Goal: Task Accomplishment & Management: Manage account settings

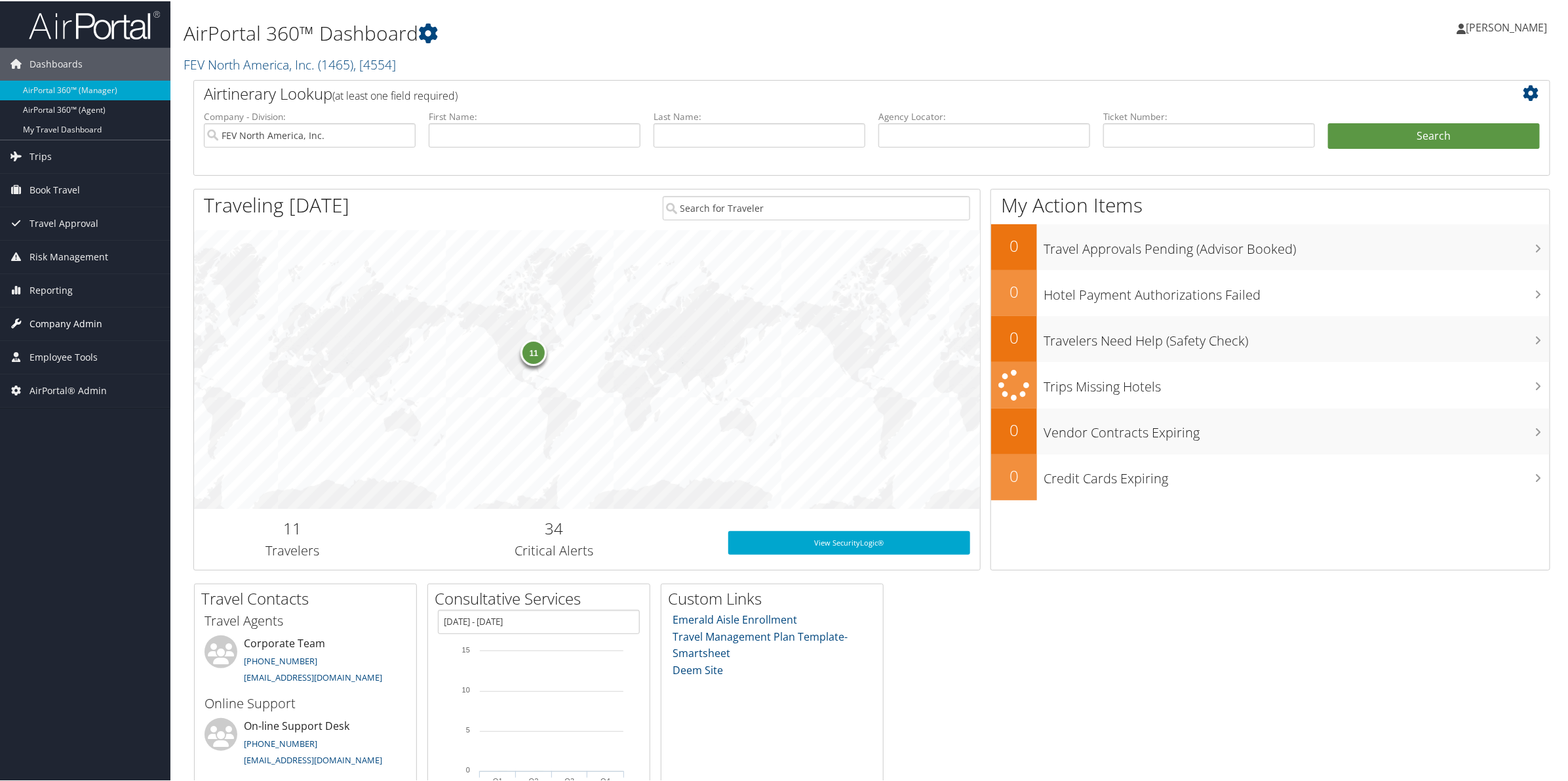
click at [61, 319] on span "Company Admin" at bounding box center [66, 322] width 73 height 33
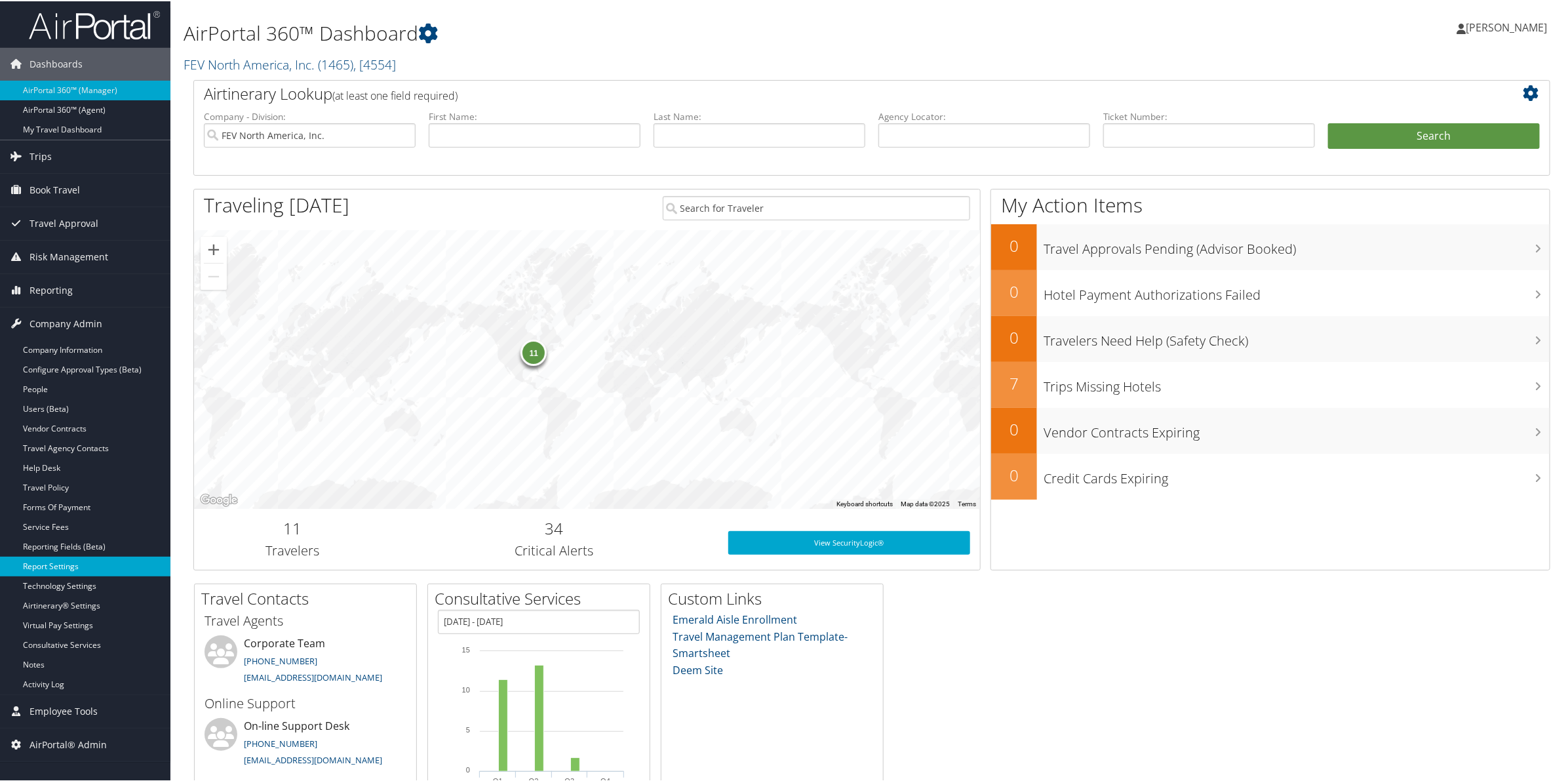
click at [66, 562] on link "Report Settings" at bounding box center [85, 565] width 171 height 20
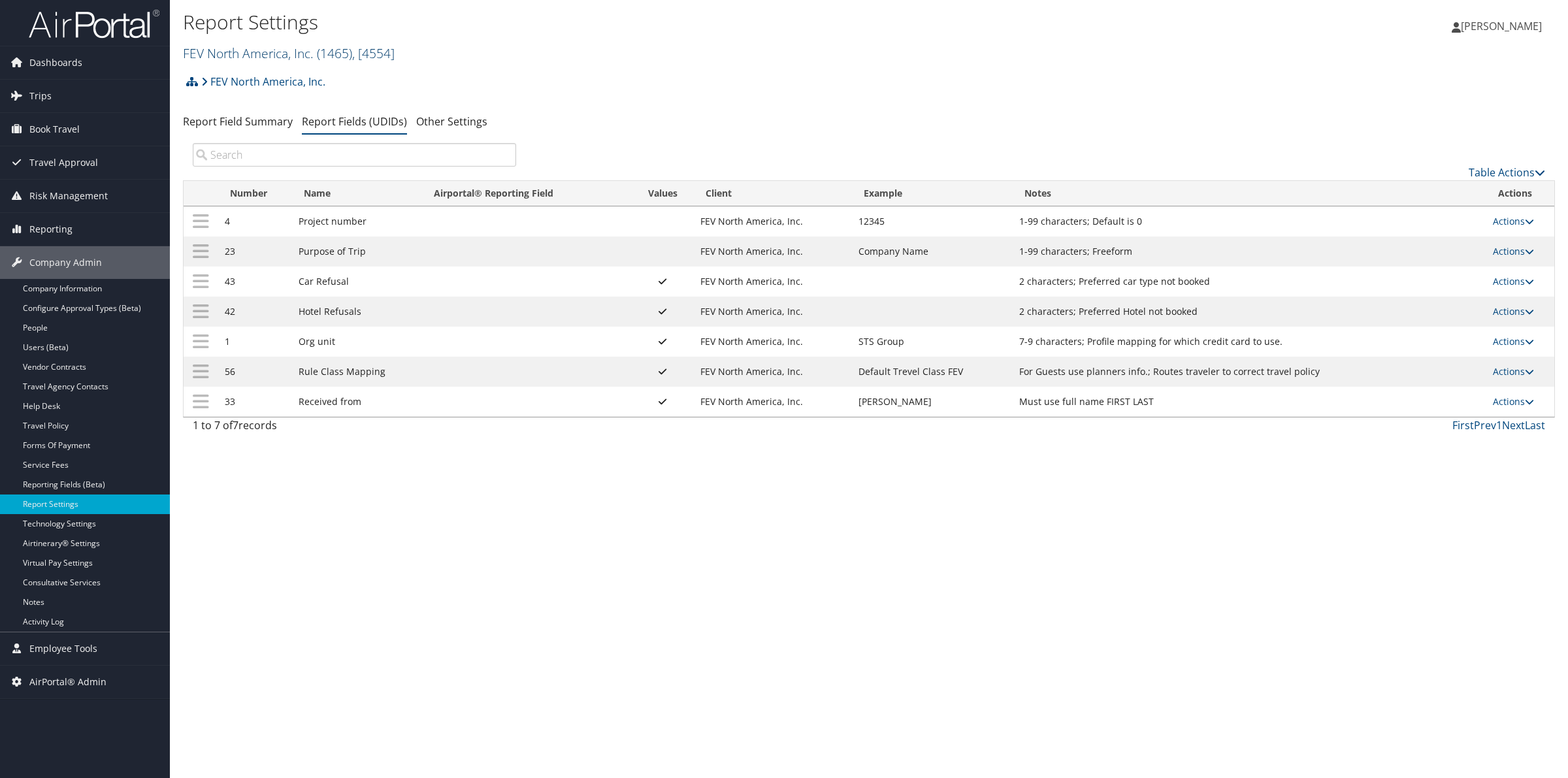
click at [240, 56] on link "FEV North America, Inc. ( 1465 ) , [ 4554 ]" at bounding box center [289, 53] width 212 height 18
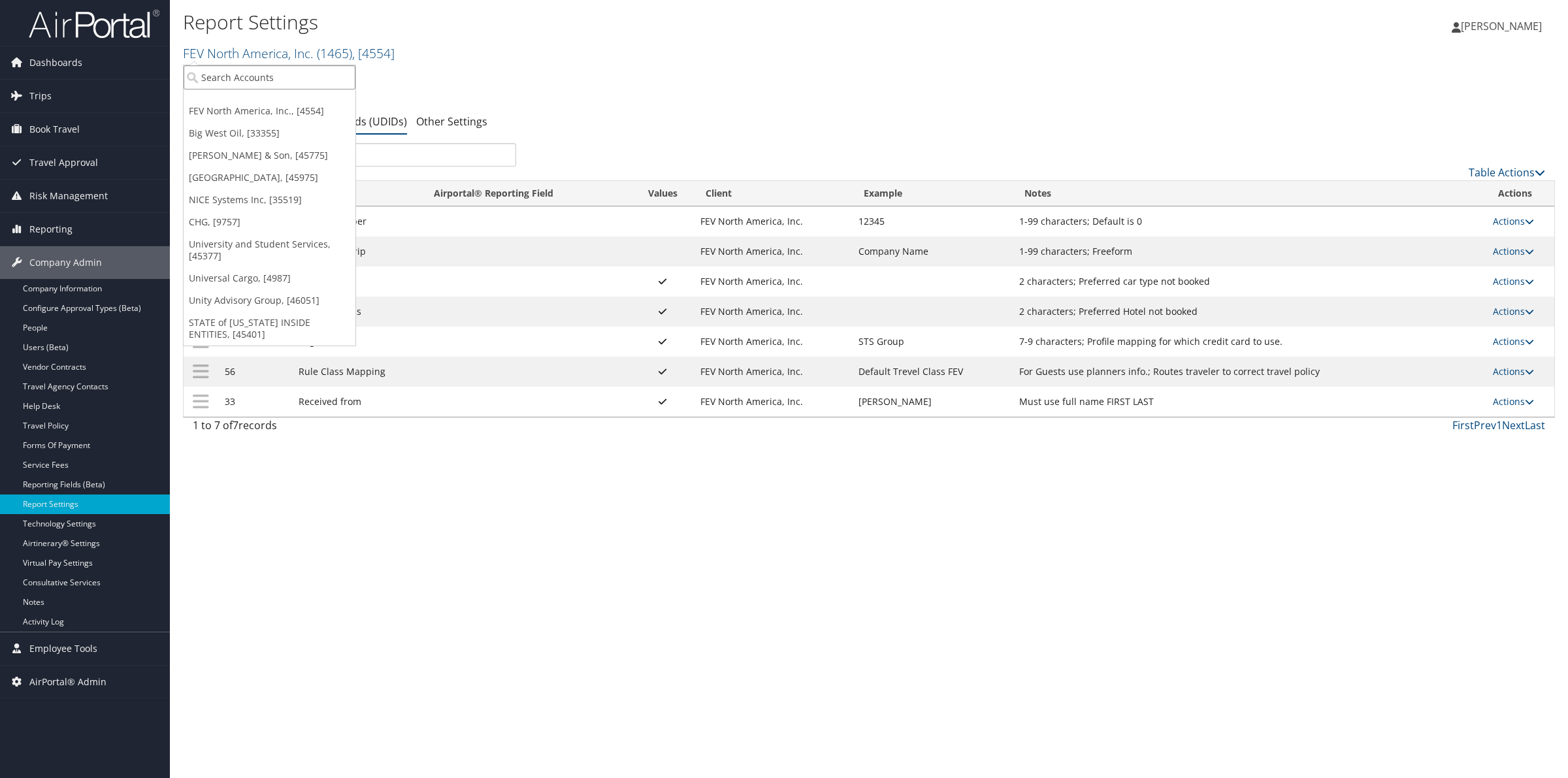
click at [236, 70] on input "search" at bounding box center [269, 77] width 172 height 24
type input "unity"
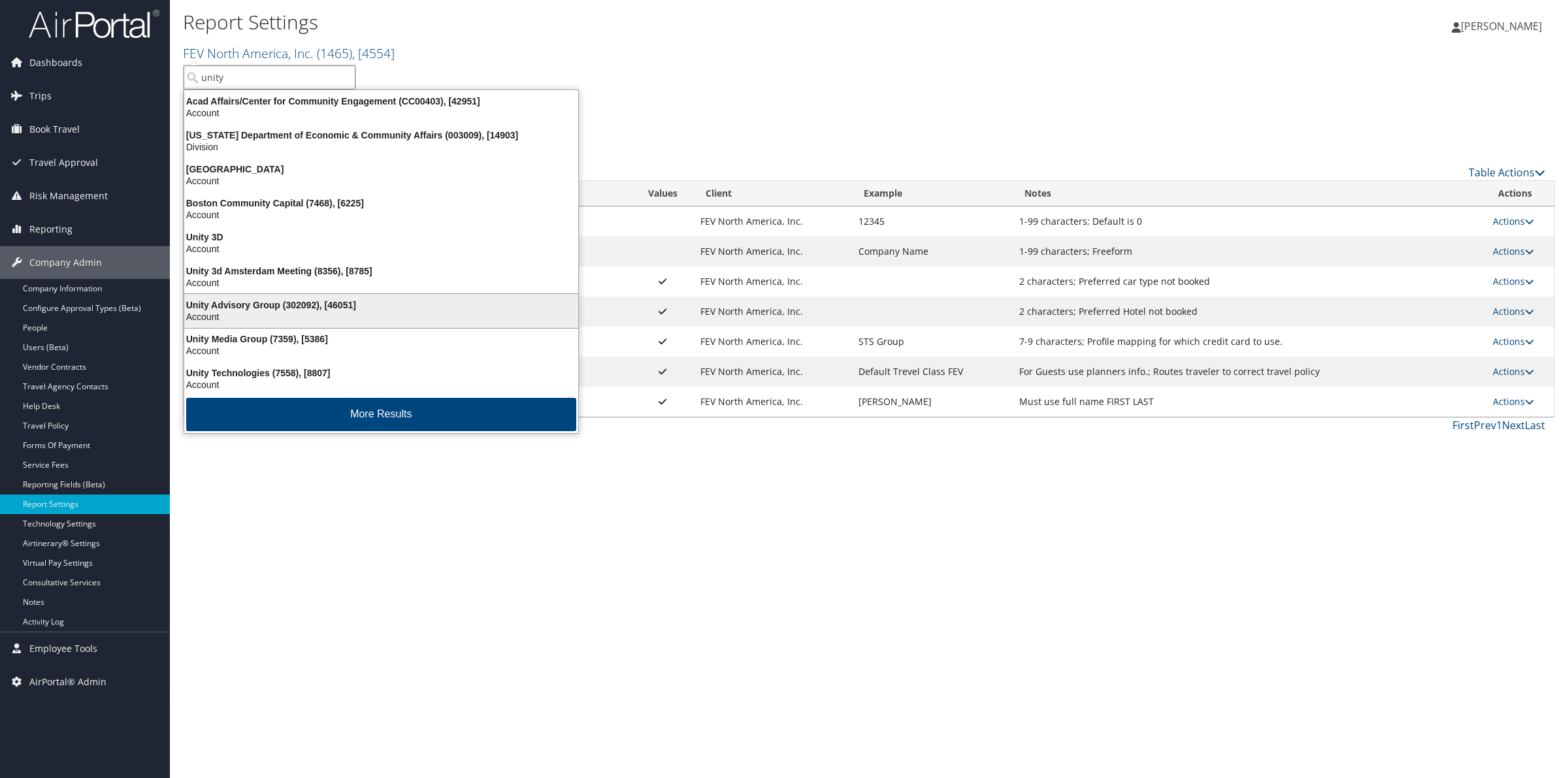
click at [275, 313] on div "Account" at bounding box center [381, 316] width 409 height 12
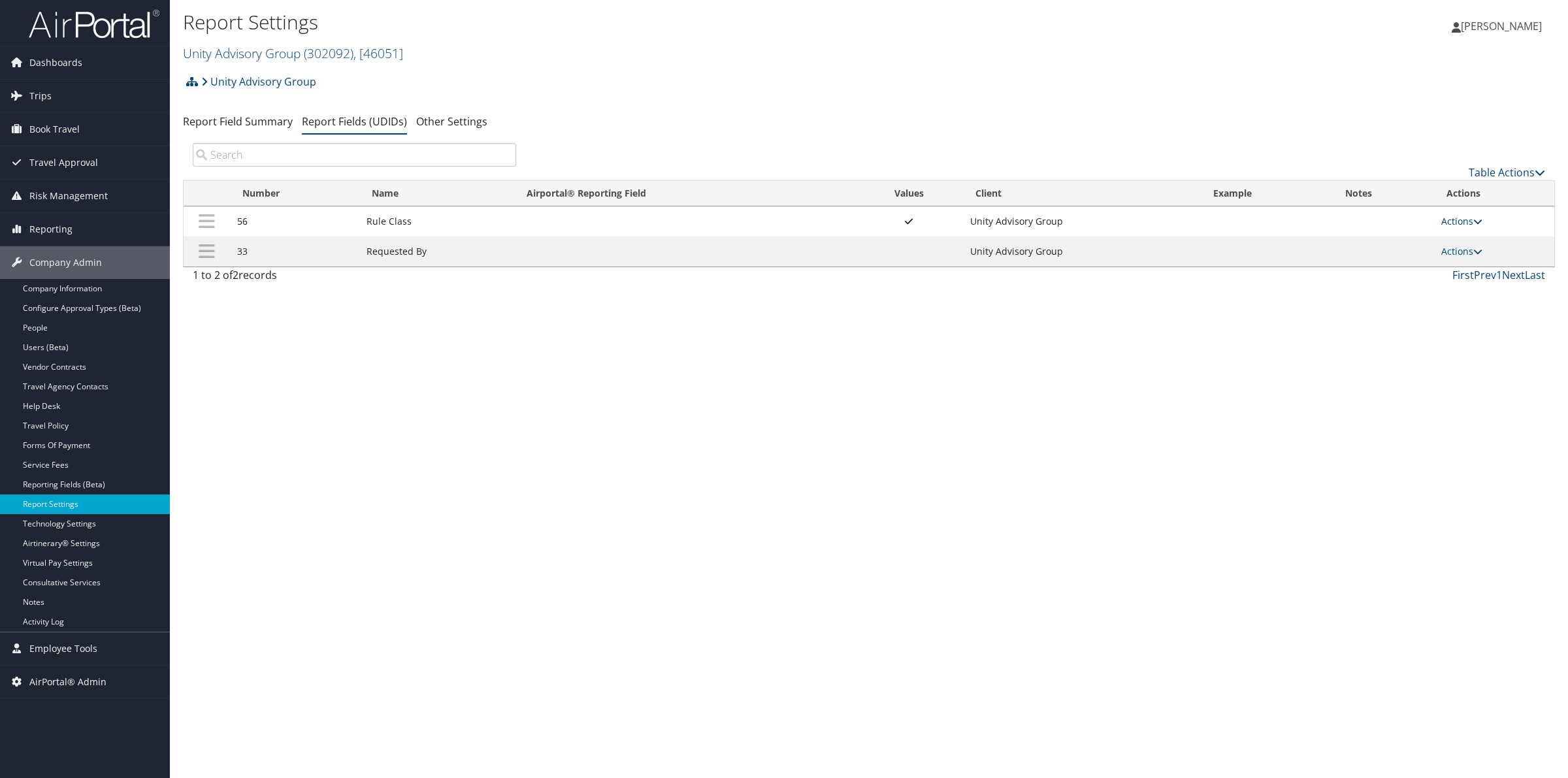
click at [1442, 222] on link "Actions" at bounding box center [1462, 220] width 41 height 12
click at [1423, 239] on link "Update Report Field Values" at bounding box center [1412, 242] width 141 height 22
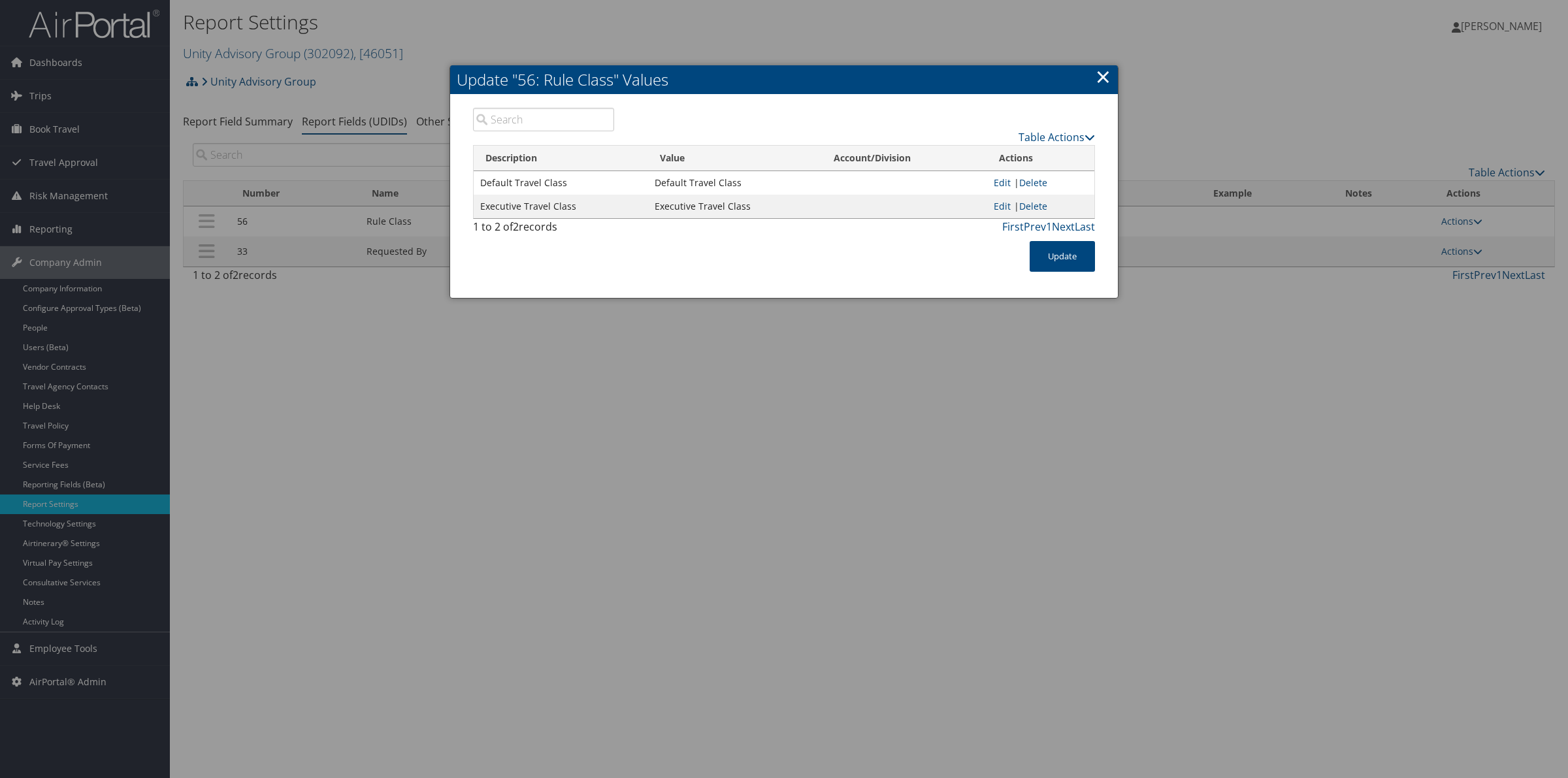
click at [1104, 75] on link "×" at bounding box center [1103, 76] width 15 height 26
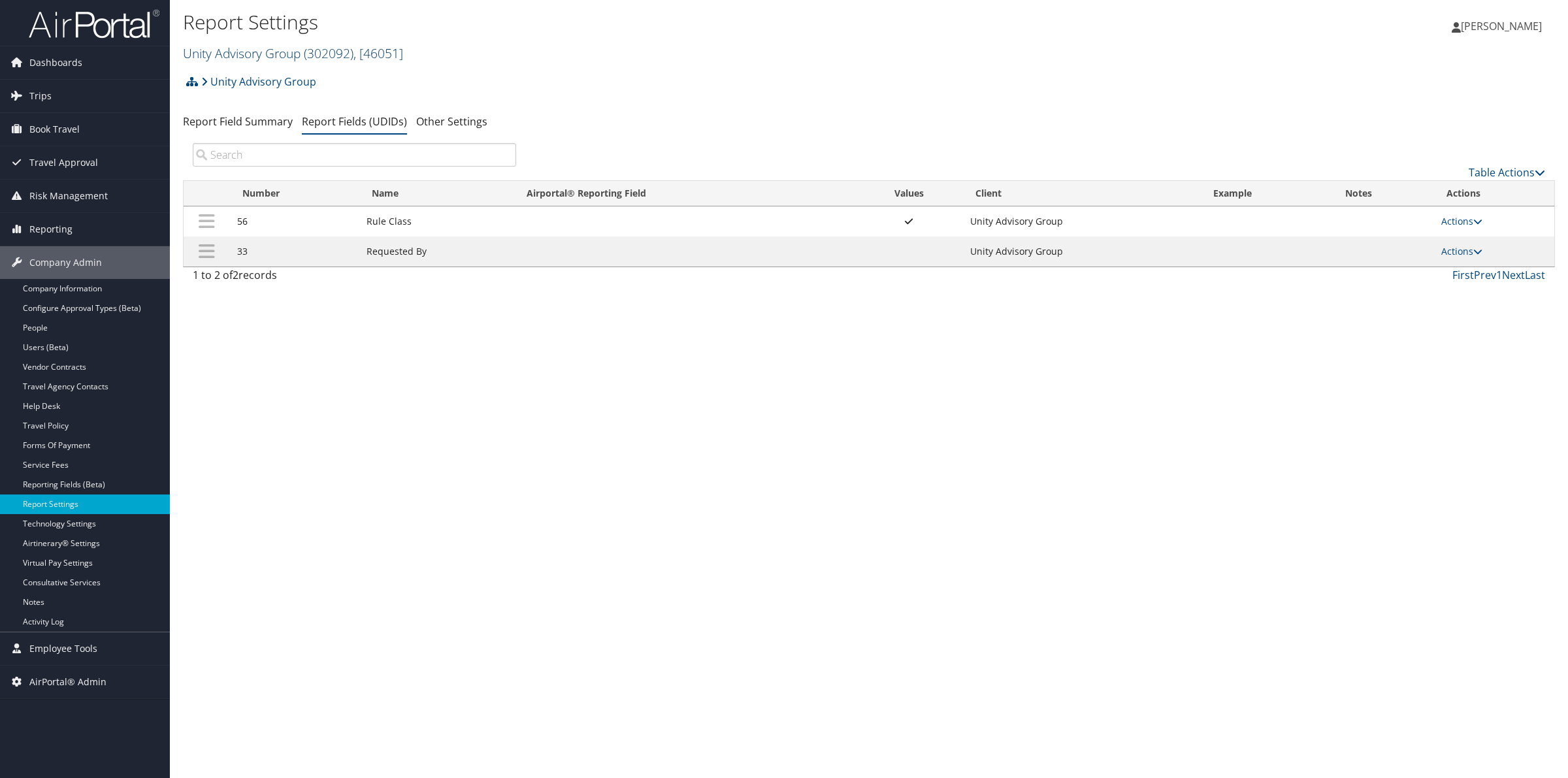
click at [263, 54] on link "Unity Advisory Group ( 302092 ) , [ 46051 ]" at bounding box center [293, 53] width 220 height 18
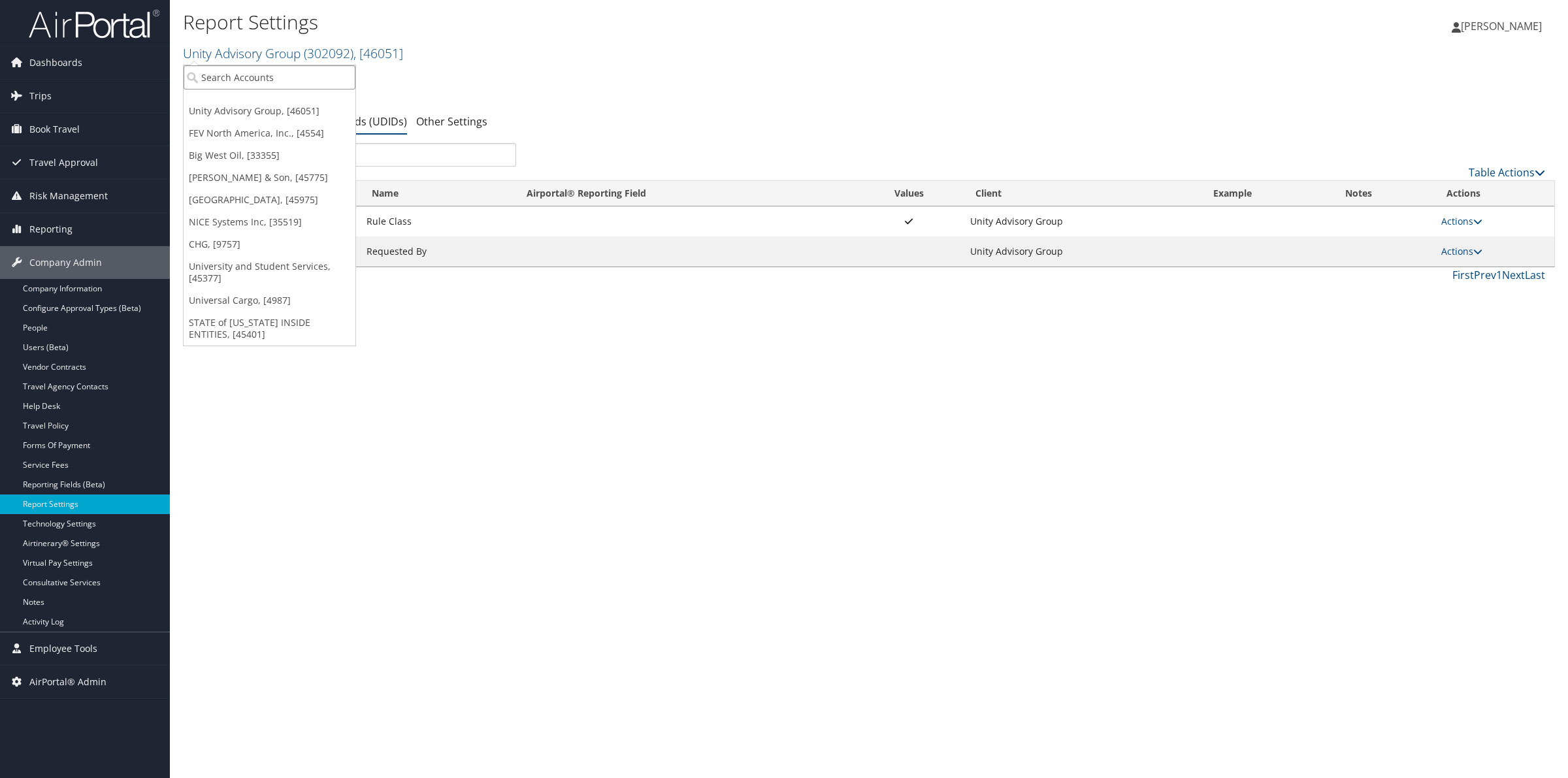
click at [249, 76] on input "search" at bounding box center [269, 77] width 172 height 24
type input "3"
click at [874, 77] on div "Unity Advisory Group Account Structure Unity Advisory Group (302092) ACTIVE Cre…" at bounding box center [869, 86] width 1372 height 35
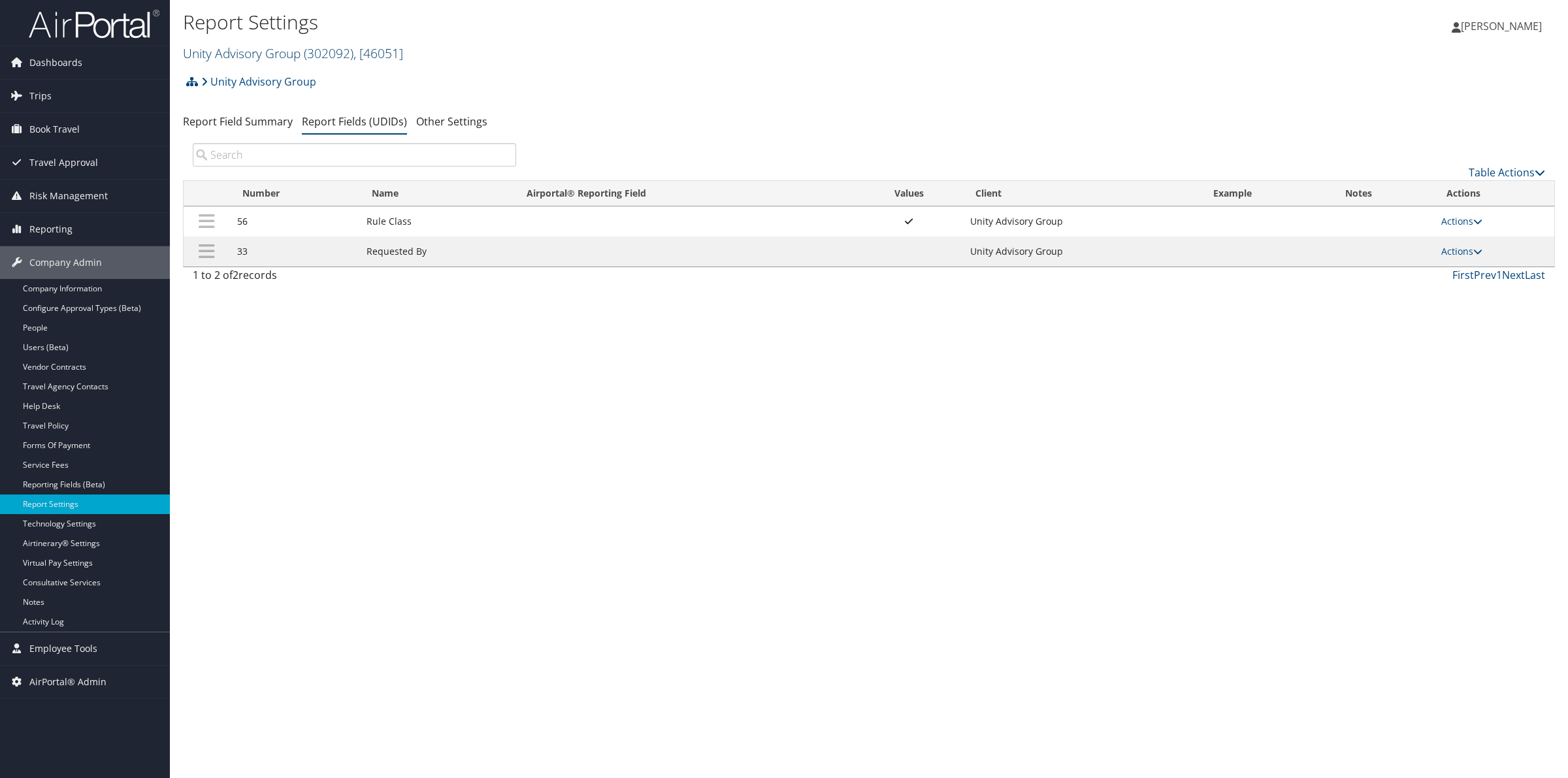
click at [267, 50] on link "Unity Advisory Group ( 302092 ) , [ 46051 ]" at bounding box center [293, 53] width 220 height 18
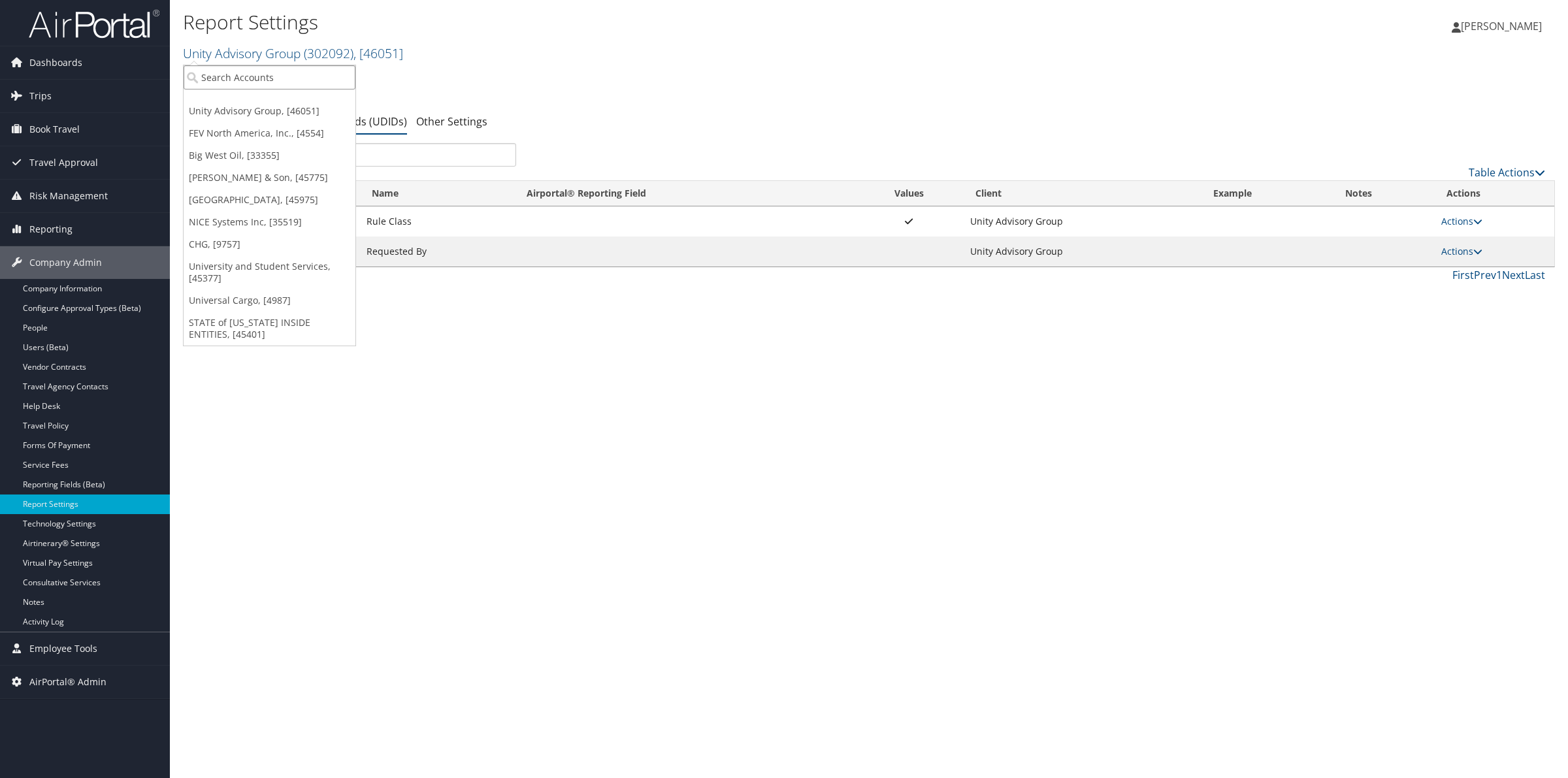
click at [235, 86] on input "search" at bounding box center [269, 77] width 172 height 24
type input "drivecent"
click at [235, 107] on div "Account" at bounding box center [272, 112] width 190 height 12
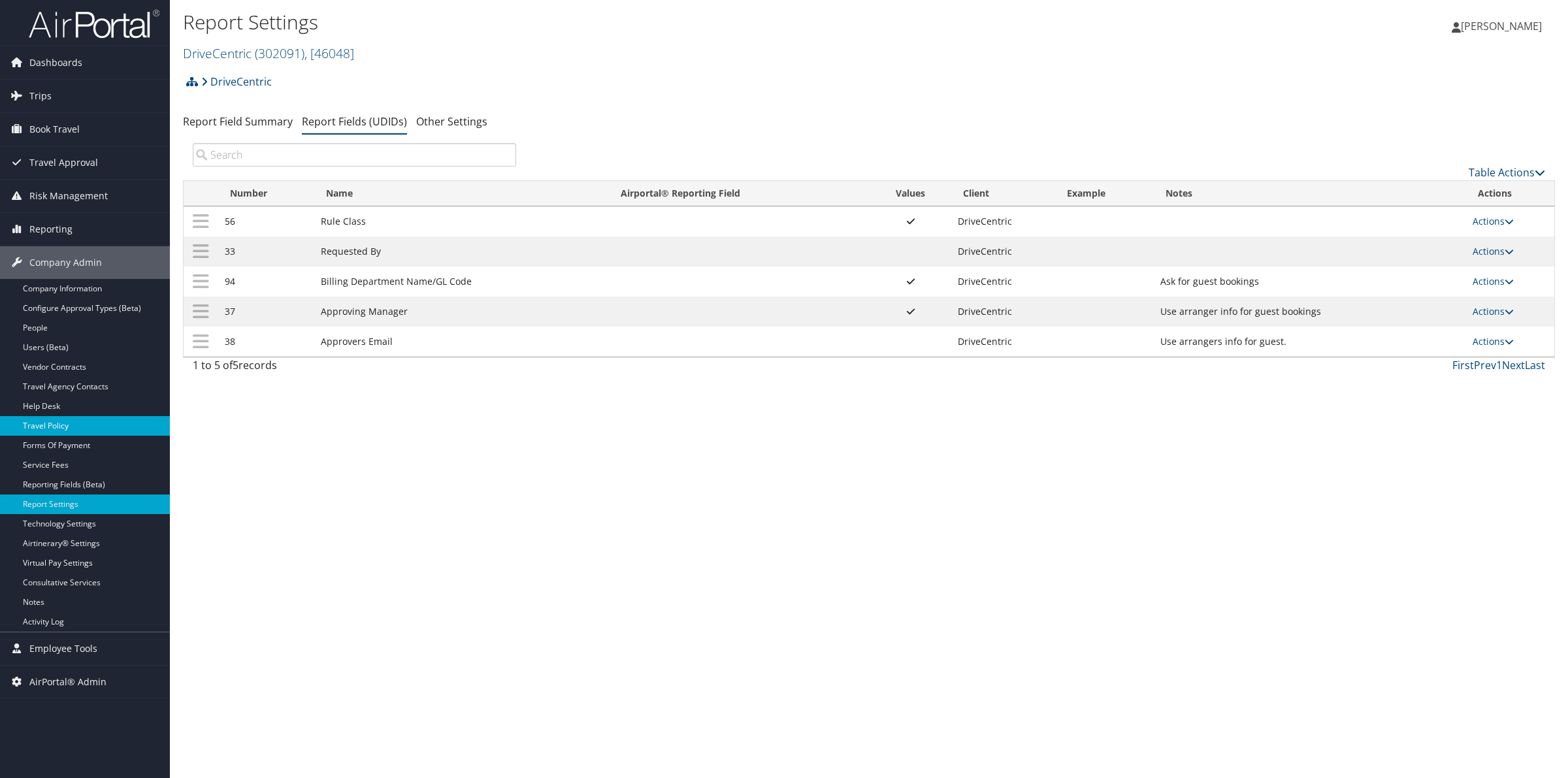
click at [64, 425] on link "Travel Policy" at bounding box center [85, 425] width 170 height 20
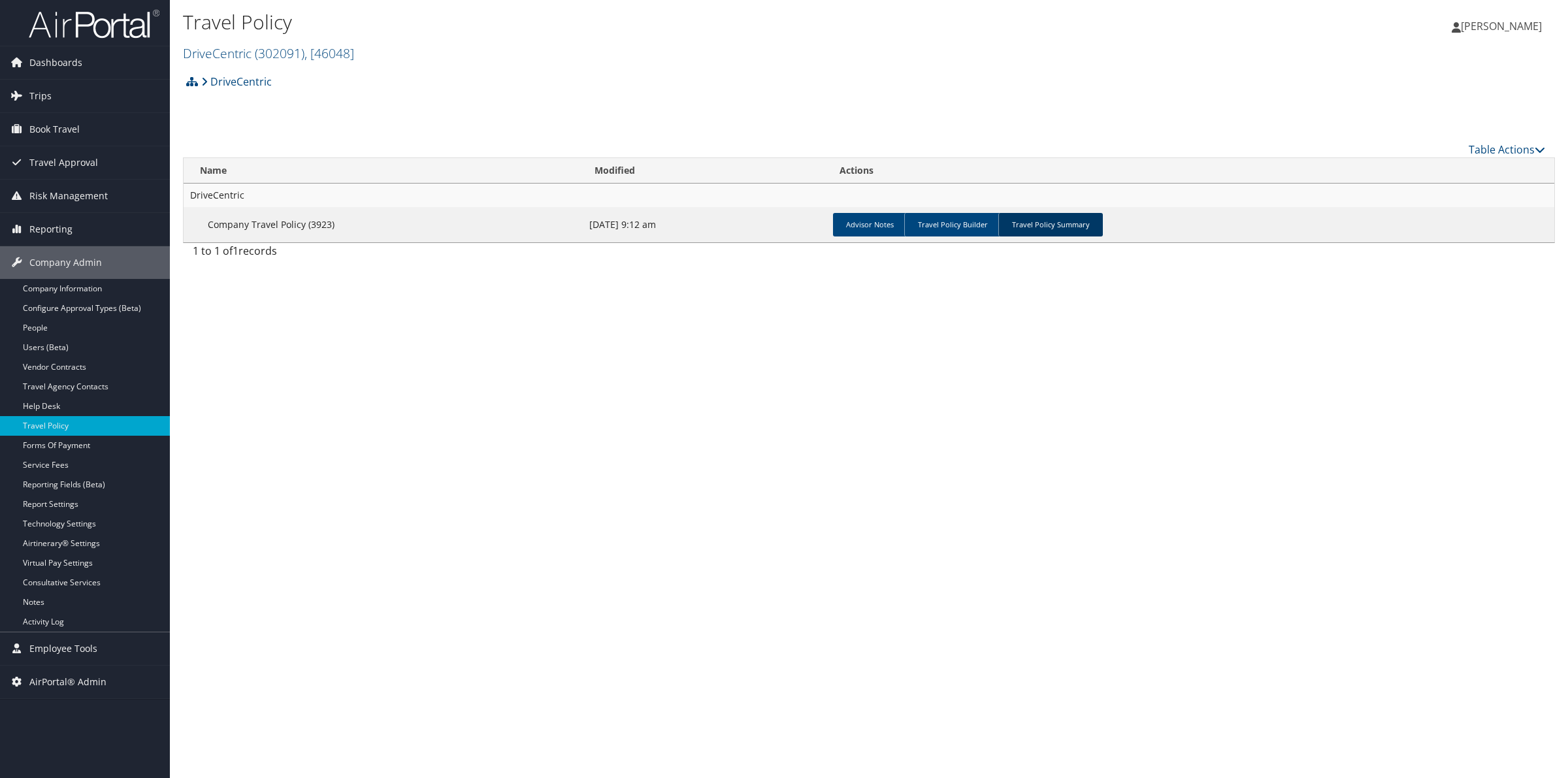
click at [1052, 226] on link "Travel Policy Summary" at bounding box center [1050, 224] width 104 height 23
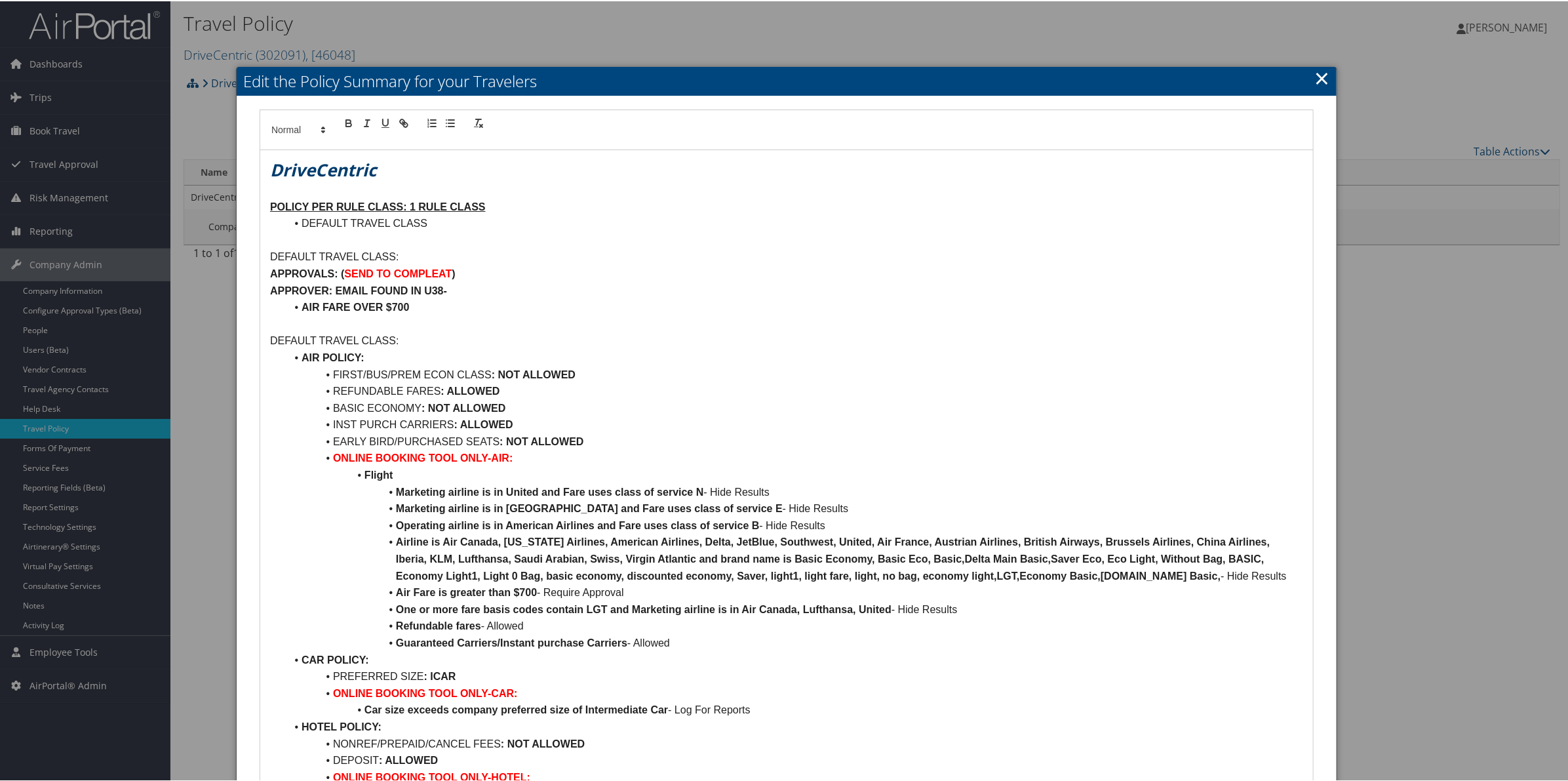
click at [1315, 80] on link "×" at bounding box center [1323, 77] width 15 height 26
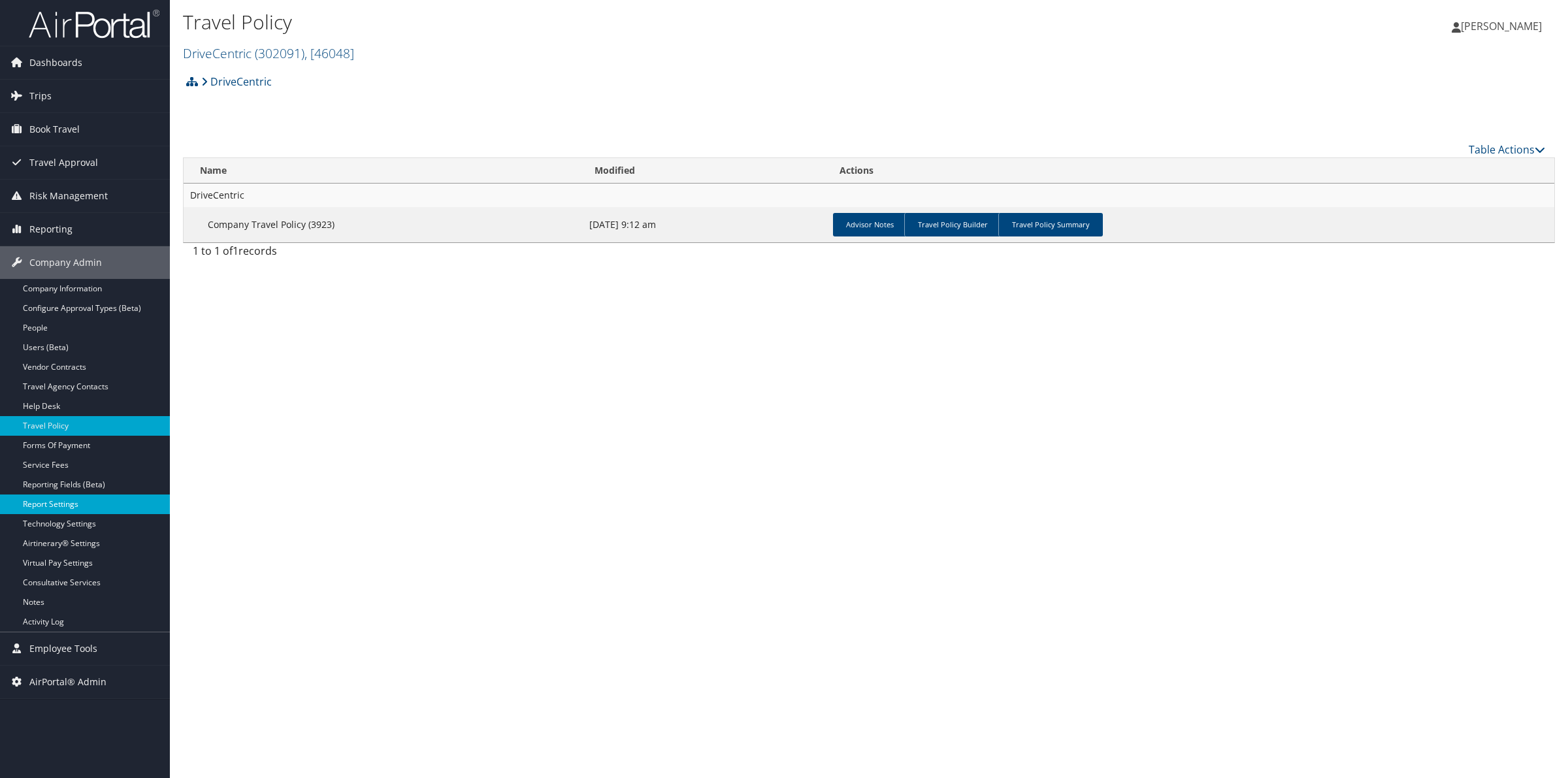
click at [98, 509] on link "Report Settings" at bounding box center [85, 504] width 170 height 20
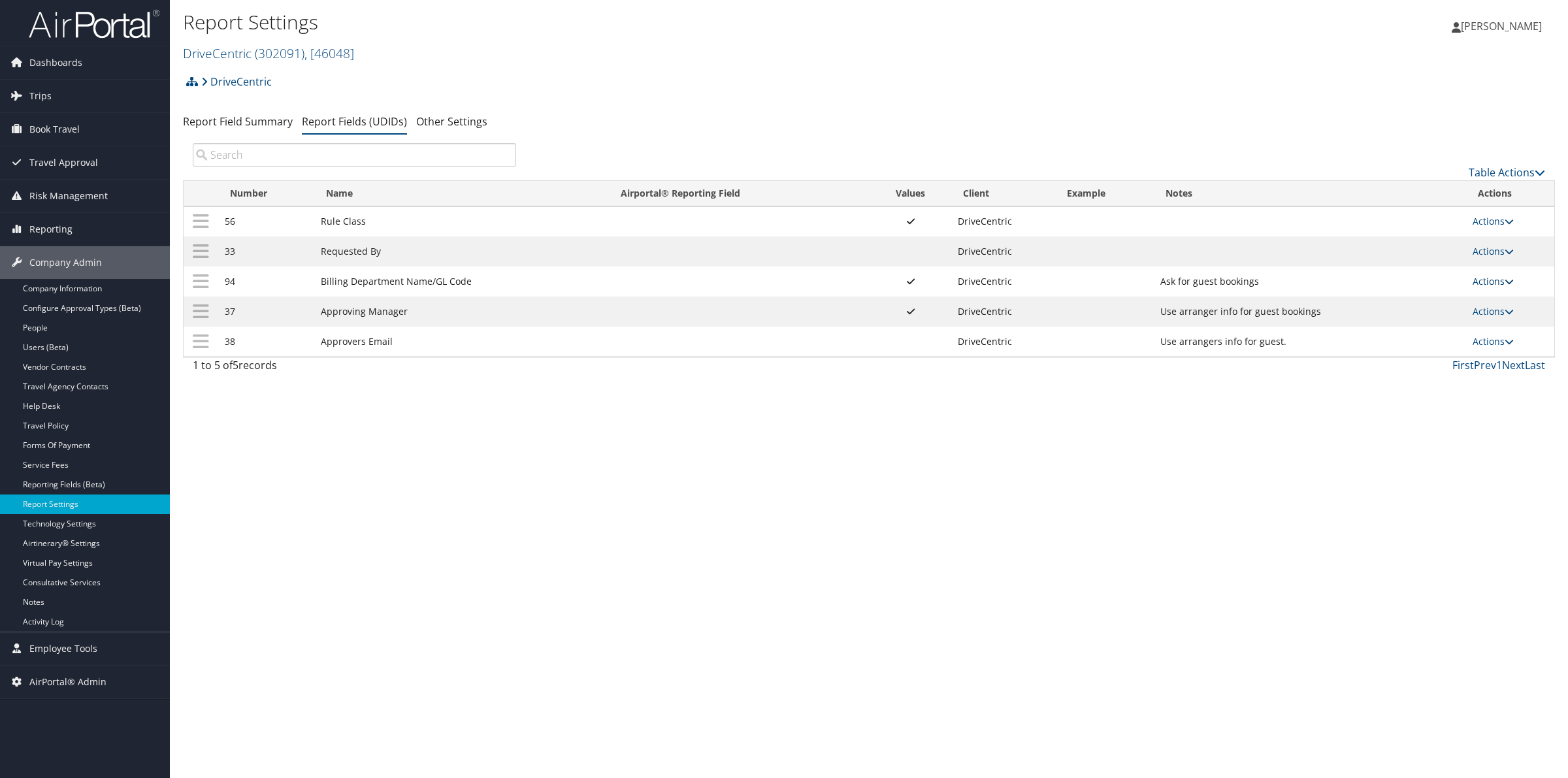
click at [1504, 281] on link "Actions" at bounding box center [1493, 281] width 41 height 12
